Goal: Find specific page/section: Find specific page/section

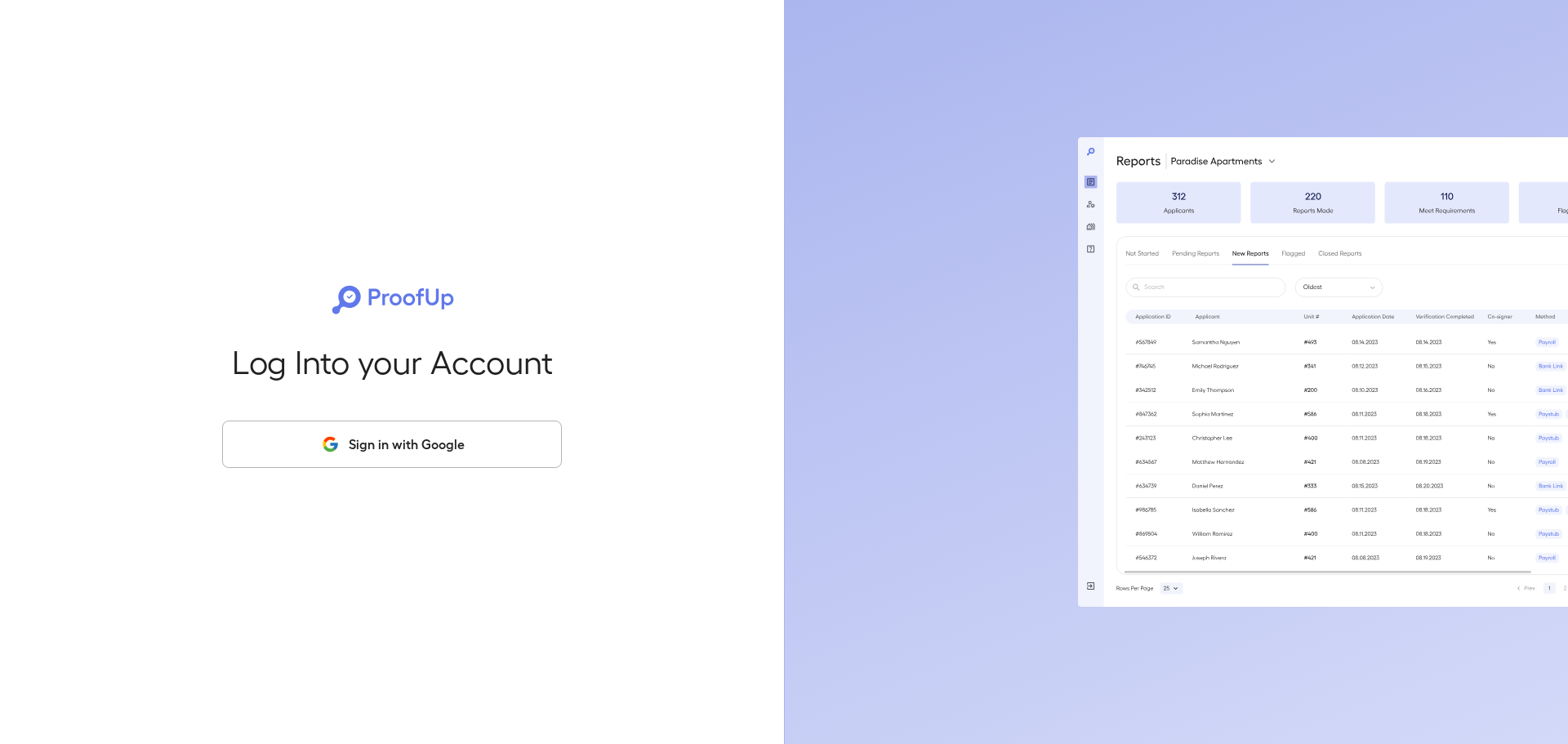
click at [440, 436] on button "Sign in with Google" at bounding box center [392, 444] width 340 height 48
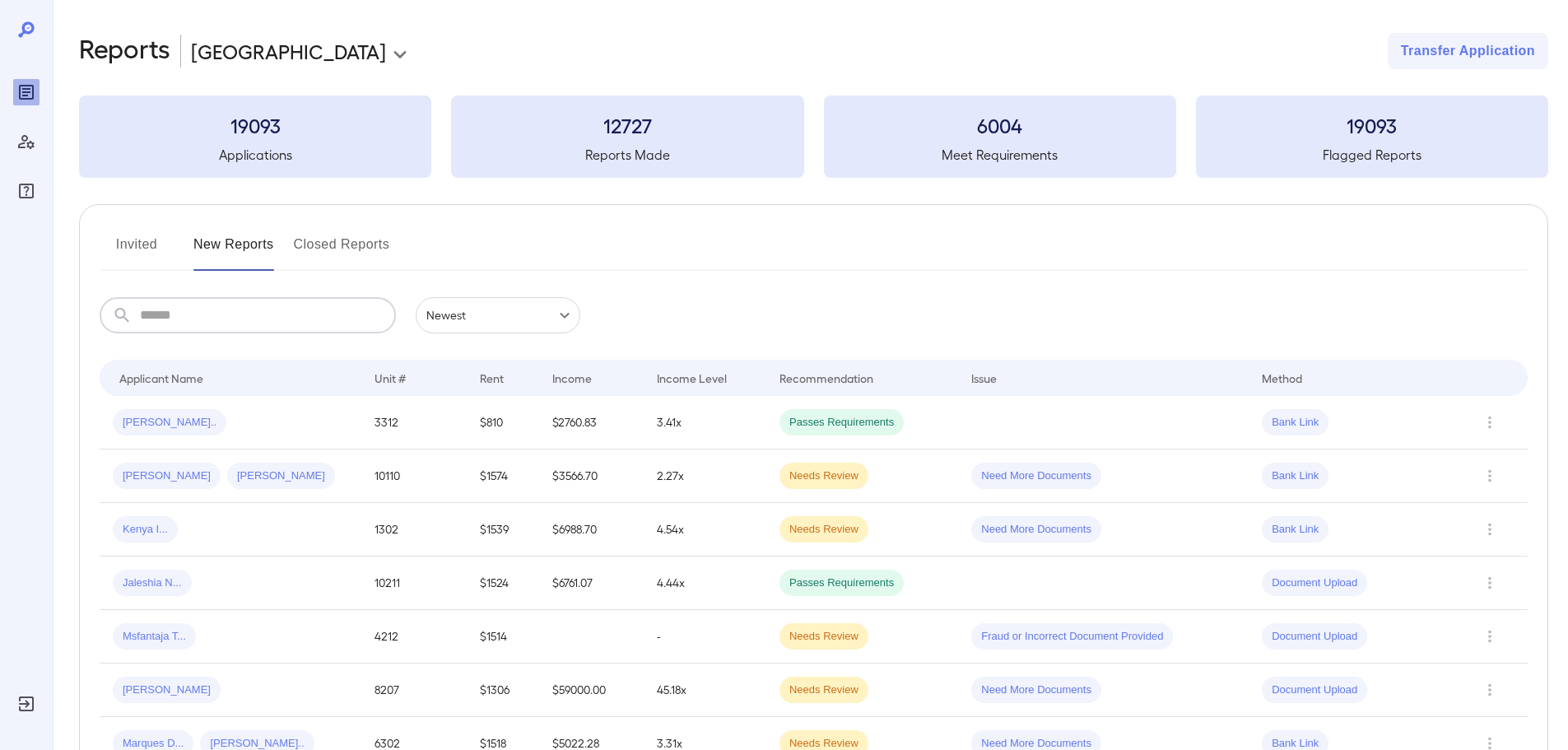
click at [243, 329] on input "text" at bounding box center [267, 315] width 256 height 36
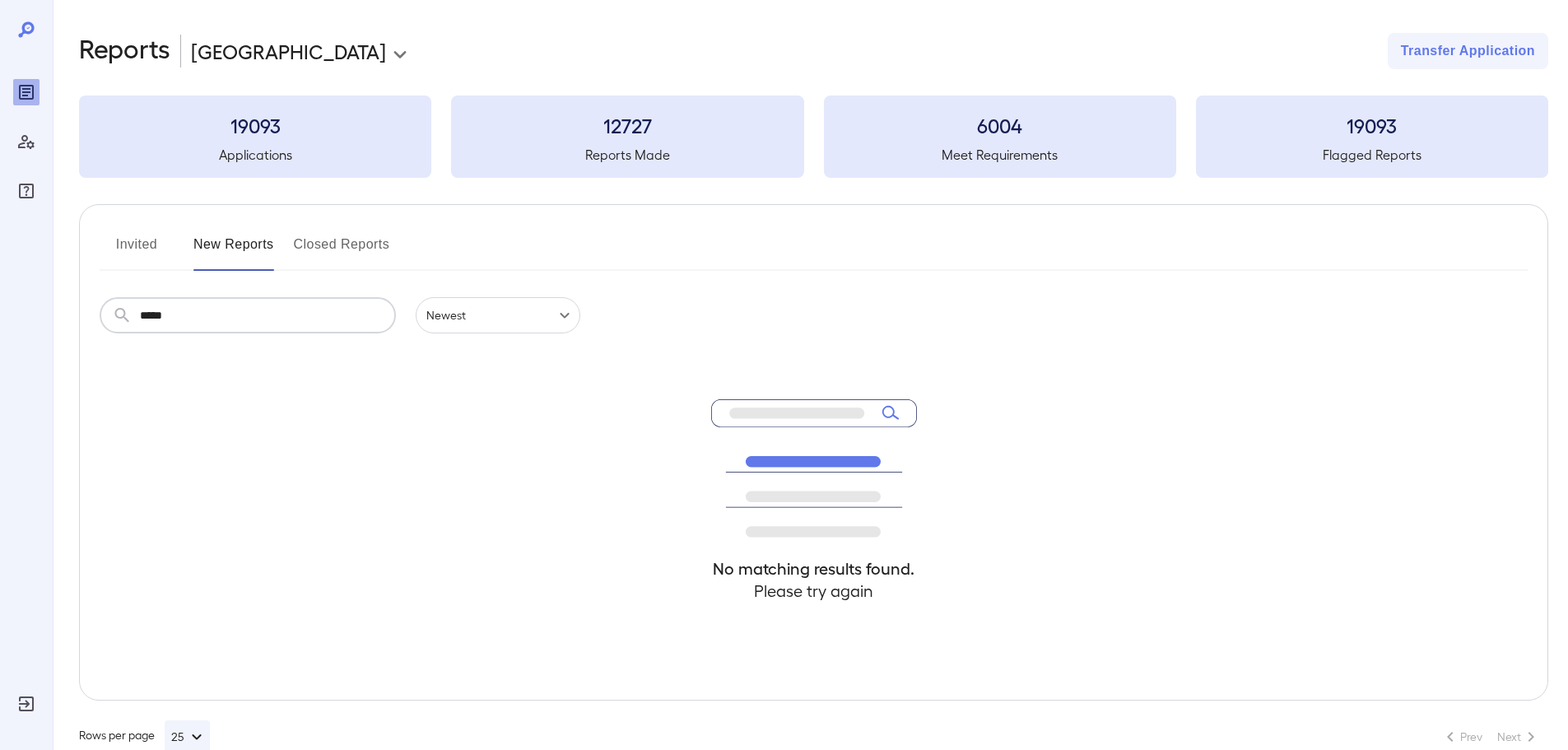
type input "*****"
click at [122, 238] on button "Invited" at bounding box center [136, 251] width 74 height 39
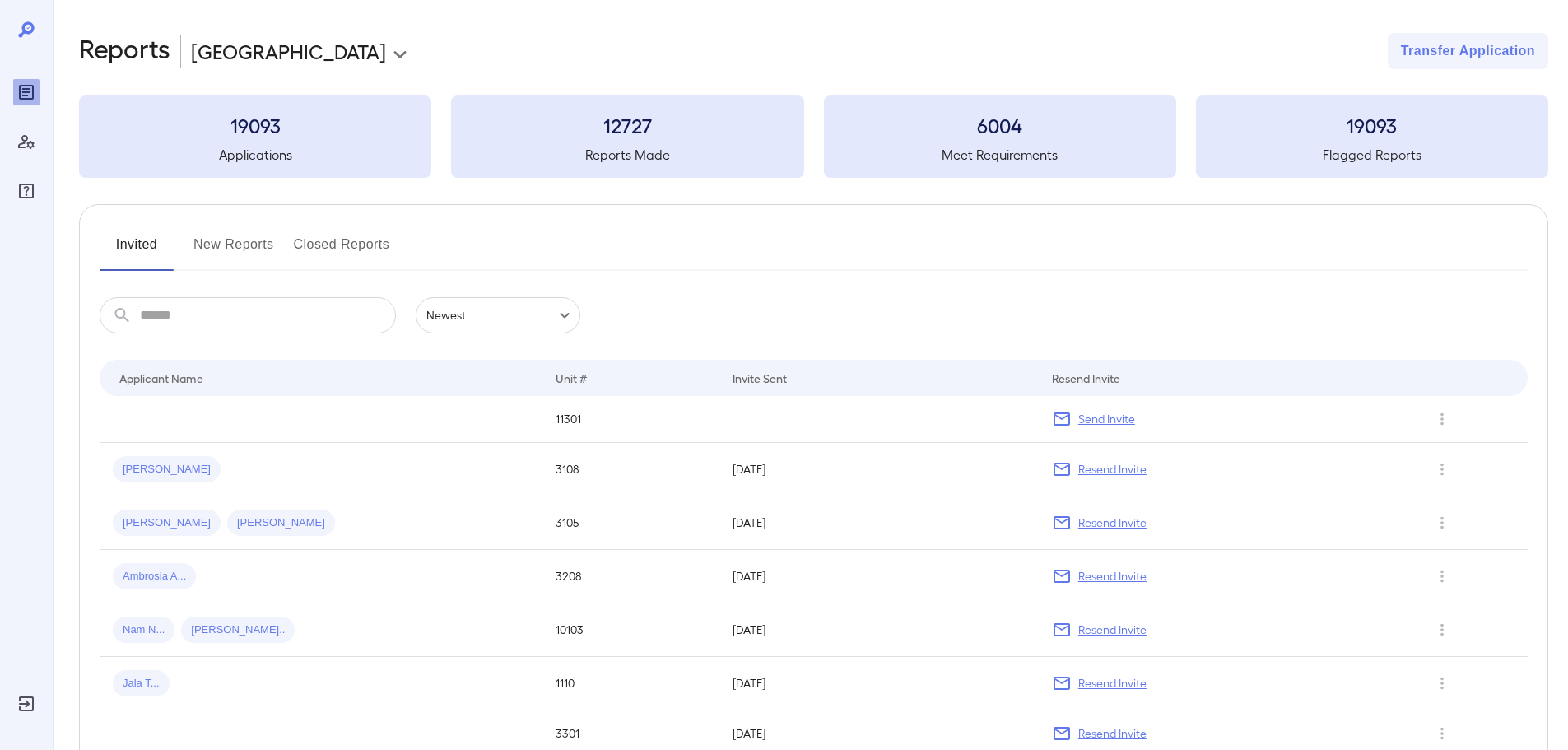
click at [143, 252] on button "Invited" at bounding box center [136, 251] width 74 height 39
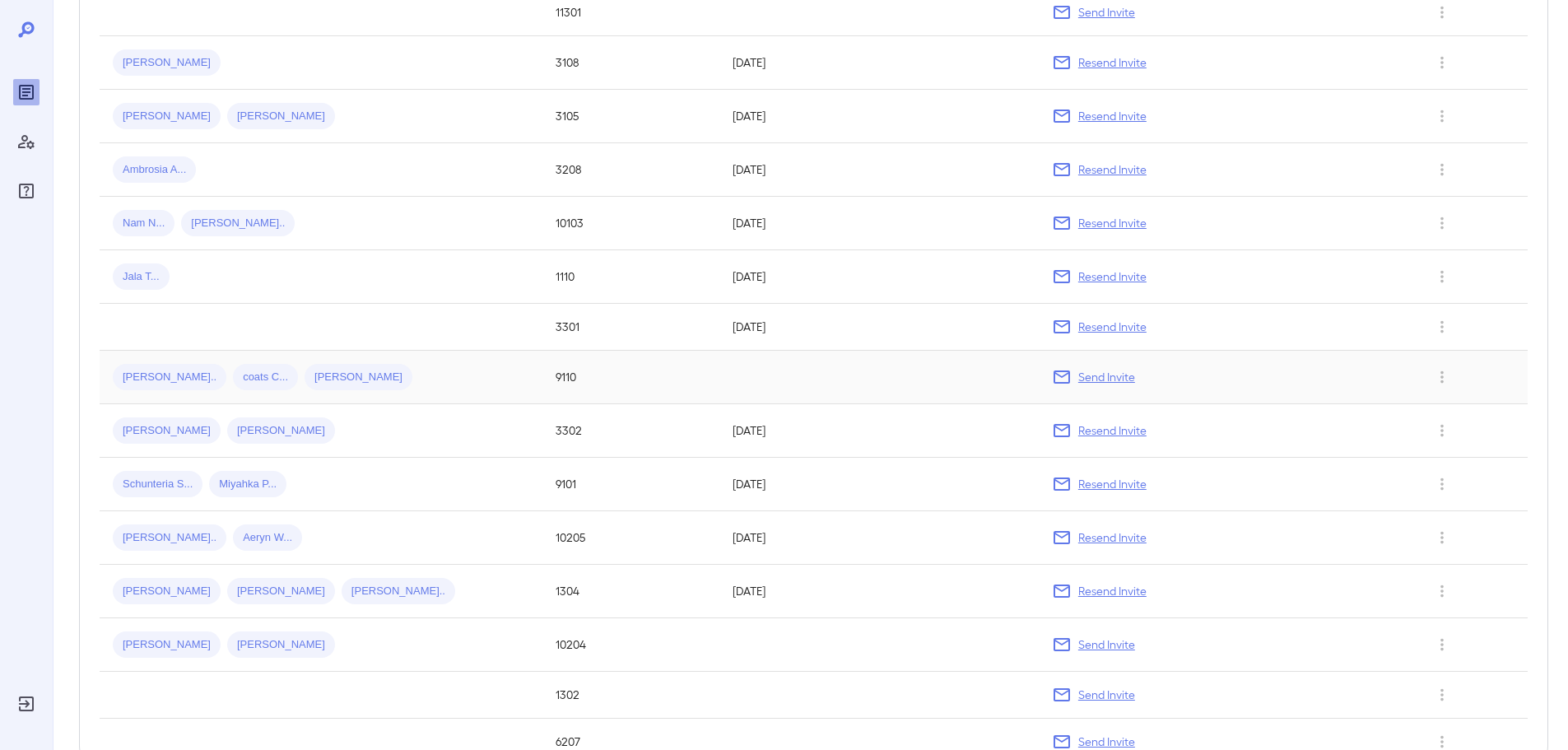
scroll to position [412, 0]
